Goal: Task Accomplishment & Management: Manage account settings

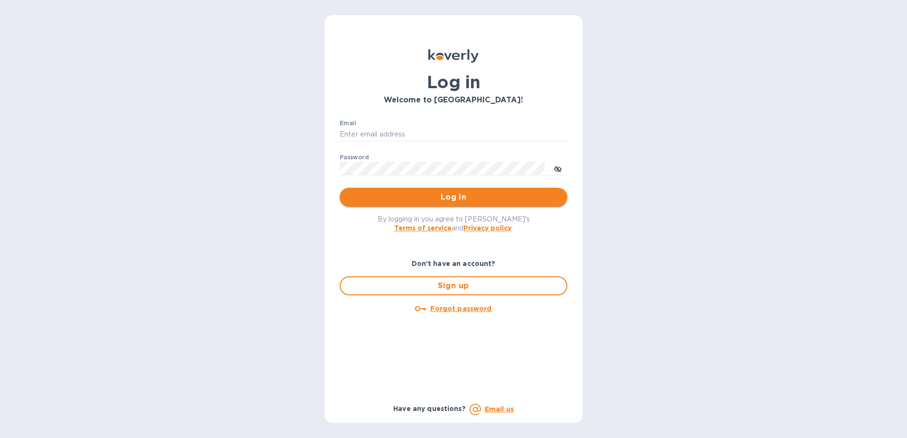
type input "dgarcia9090@myyahoo.com"
click at [436, 197] on span "Log in" at bounding box center [453, 197] width 212 height 11
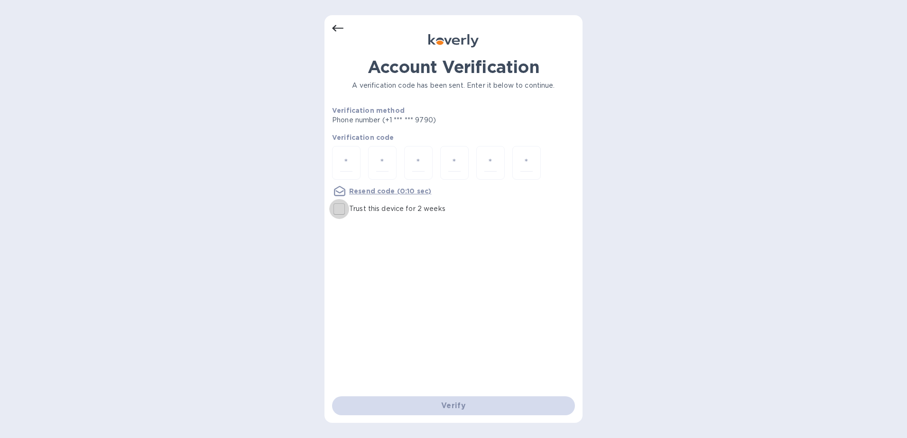
click at [336, 210] on input "Trust this device for 2 weeks" at bounding box center [339, 209] width 20 height 20
checkbox input "true"
click at [352, 162] on div at bounding box center [346, 163] width 28 height 34
type input "9"
type input "0"
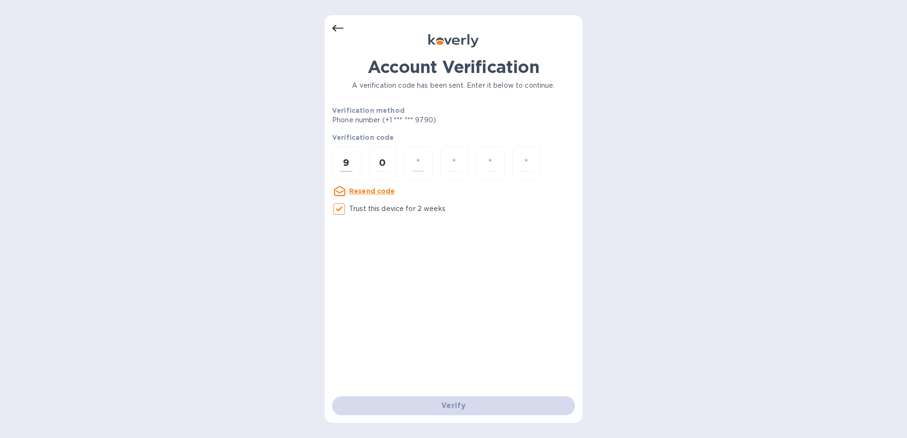
type input "4"
type input "9"
type input "2"
type input "4"
